Goal: Transaction & Acquisition: Subscribe to service/newsletter

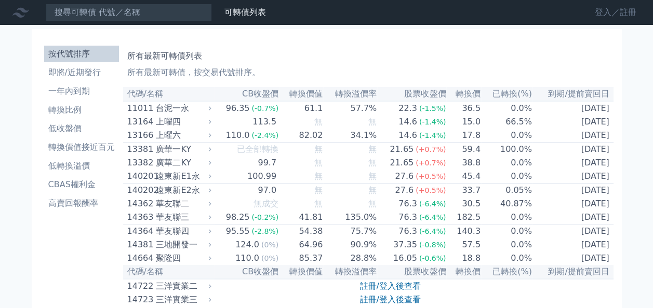
click at [613, 11] on link "登入／註冊" at bounding box center [615, 12] width 58 height 17
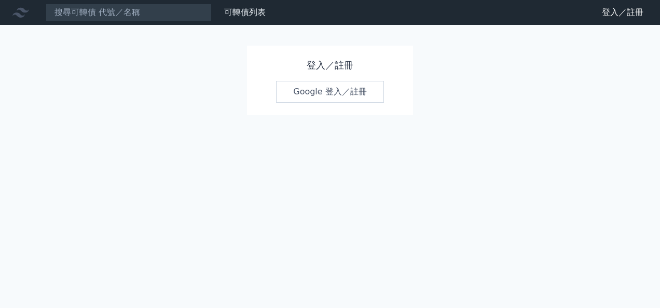
click at [323, 90] on link "Google 登入／註冊" at bounding box center [330, 92] width 108 height 22
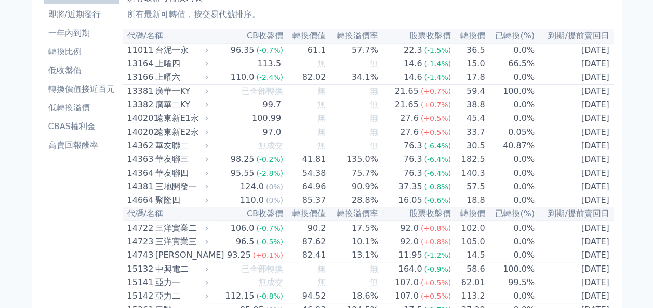
scroll to position [5732, 0]
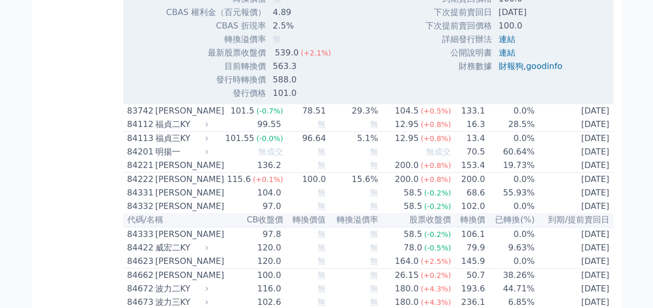
scroll to position [2072, 0]
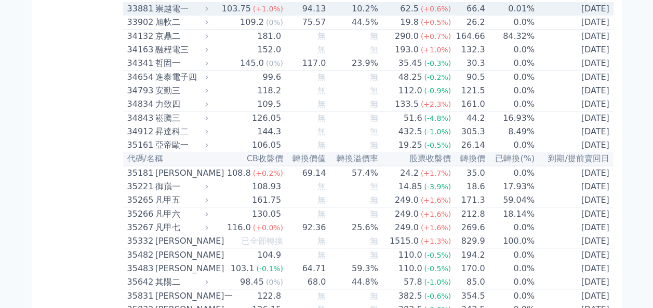
click at [435, 13] on span "(+0.6%)" at bounding box center [436, 9] width 30 height 8
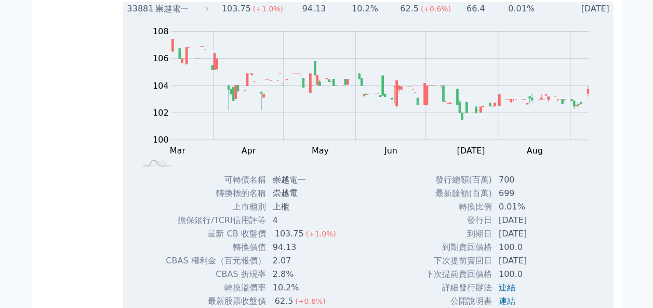
scroll to position [2124, 0]
